Goal: Find specific page/section: Find specific page/section

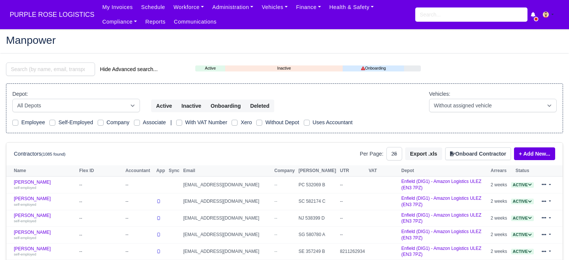
select select "25"
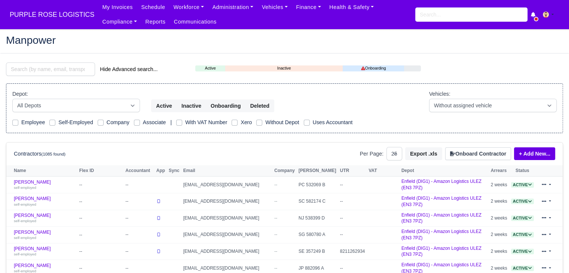
click at [43, 73] on input "search" at bounding box center [50, 68] width 89 height 13
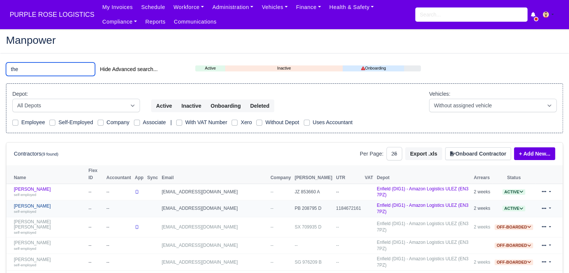
type input "the"
click at [43, 203] on link "Theodore Hudson self-employed" at bounding box center [49, 208] width 71 height 11
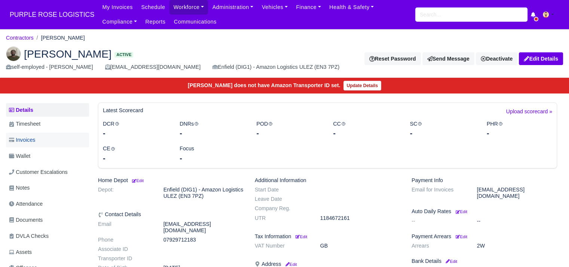
click at [45, 144] on link "Invoices" at bounding box center [47, 140] width 83 height 15
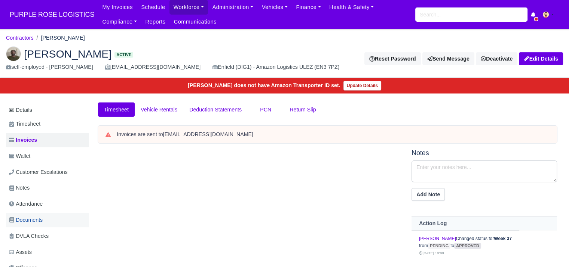
click at [40, 219] on span "Documents" at bounding box center [26, 220] width 34 height 9
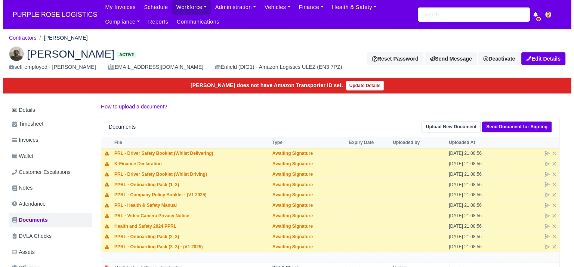
scroll to position [135, 0]
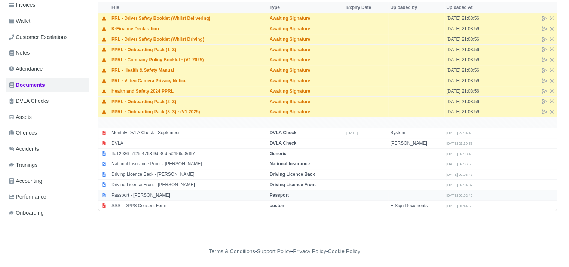
click at [151, 194] on td "Passport - [PERSON_NAME]" at bounding box center [189, 195] width 158 height 10
select select "passport"
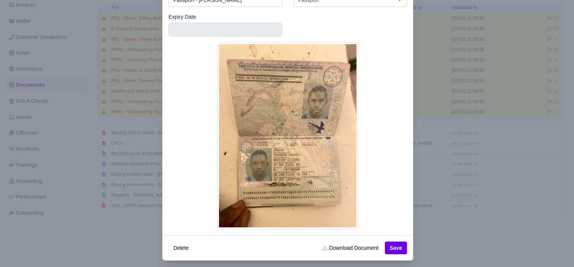
scroll to position [58, 0]
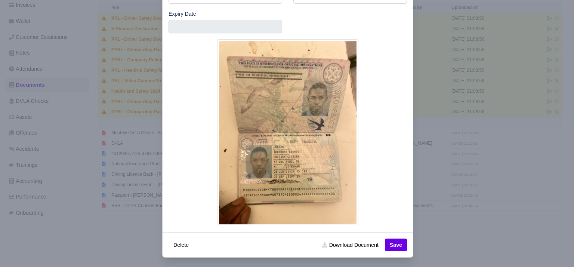
click at [309, 176] on img at bounding box center [287, 132] width 141 height 187
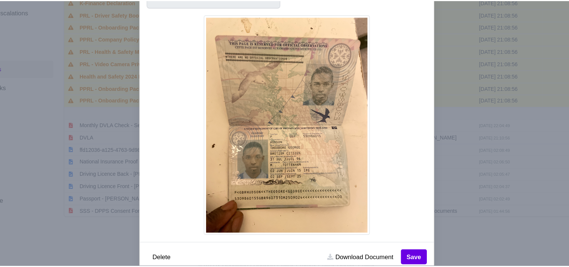
scroll to position [135, 0]
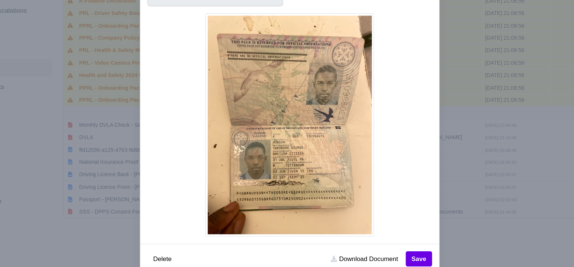
click at [451, 185] on div at bounding box center [287, 133] width 574 height 267
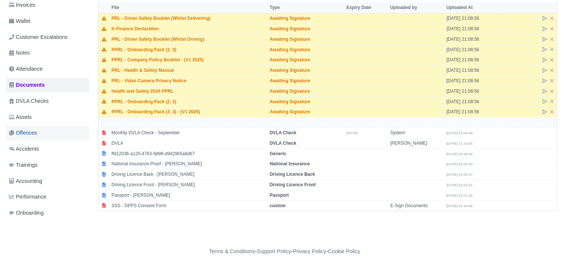
scroll to position [0, 0]
